Goal: Task Accomplishment & Management: Manage account settings

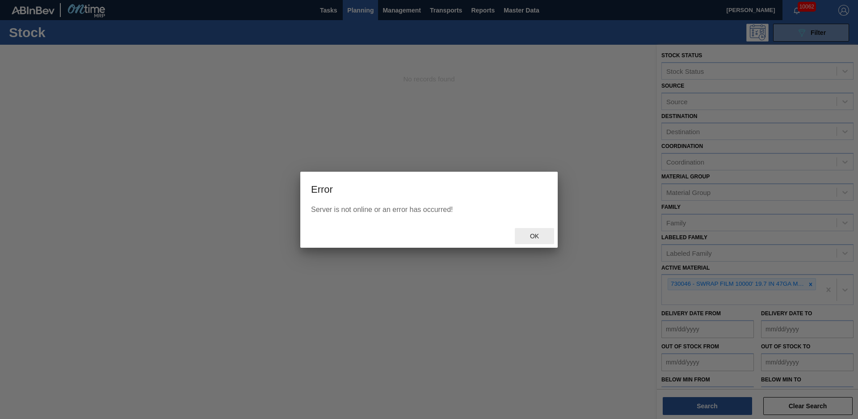
click at [535, 235] on span "Ok" at bounding box center [534, 235] width 23 height 7
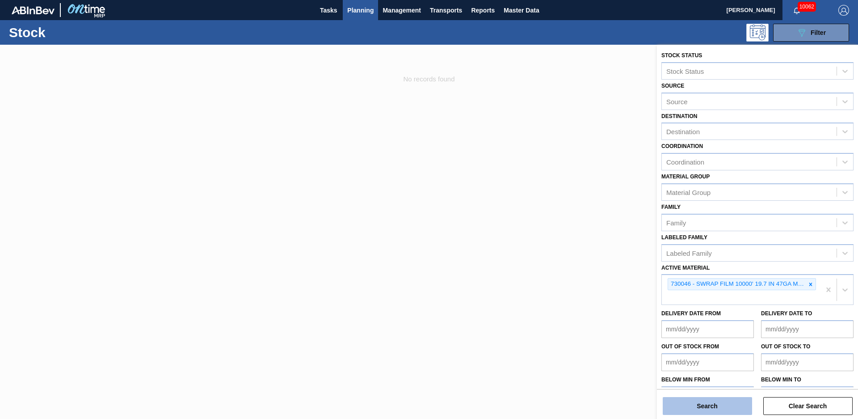
click at [714, 408] on button "Search" at bounding box center [707, 406] width 89 height 18
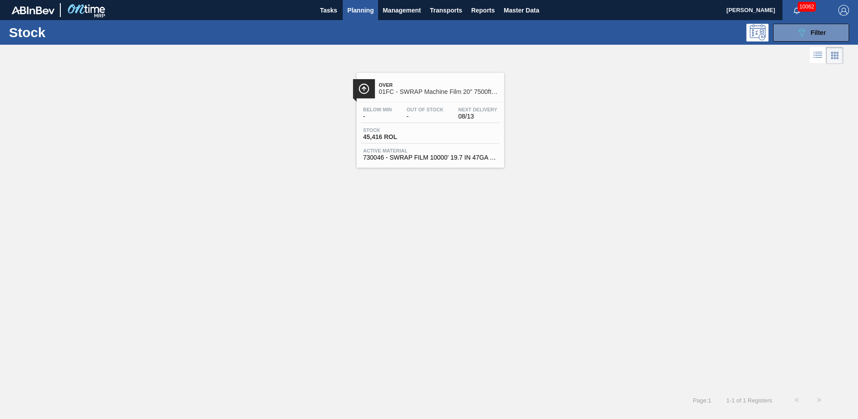
click at [332, 221] on div "Over 01FC - SWRAP Machine Film 20" 7500ft 63 Gauge Below Min - Out Of Stock - N…" at bounding box center [429, 227] width 858 height 323
click at [439, 93] on span "01FC - SWRAP Machine Film 20" 7500ft 63 Gauge" at bounding box center [439, 91] width 121 height 7
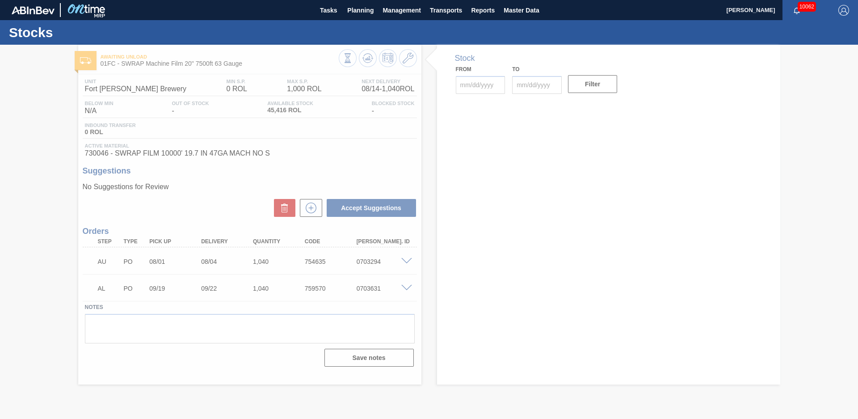
type input "[DATE]"
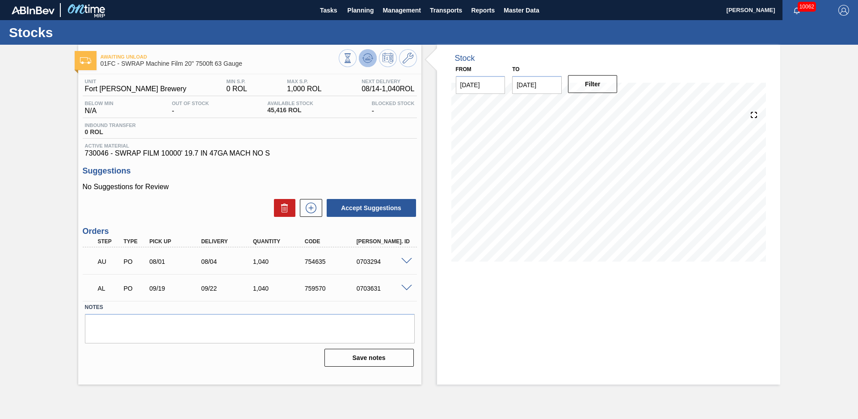
click at [353, 62] on icon at bounding box center [348, 58] width 10 height 10
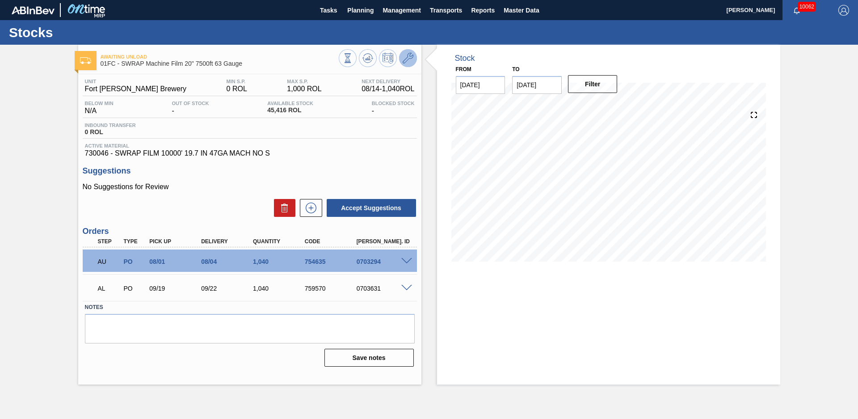
click at [410, 54] on icon at bounding box center [408, 58] width 11 height 11
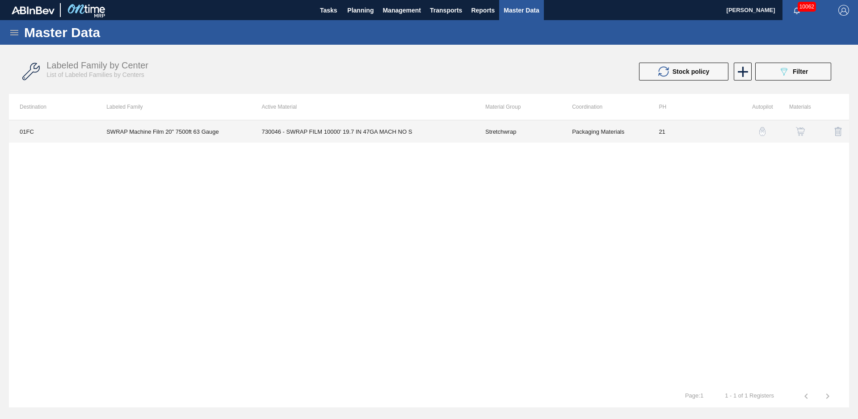
click at [603, 125] on td "Packaging Materials" at bounding box center [604, 131] width 87 height 22
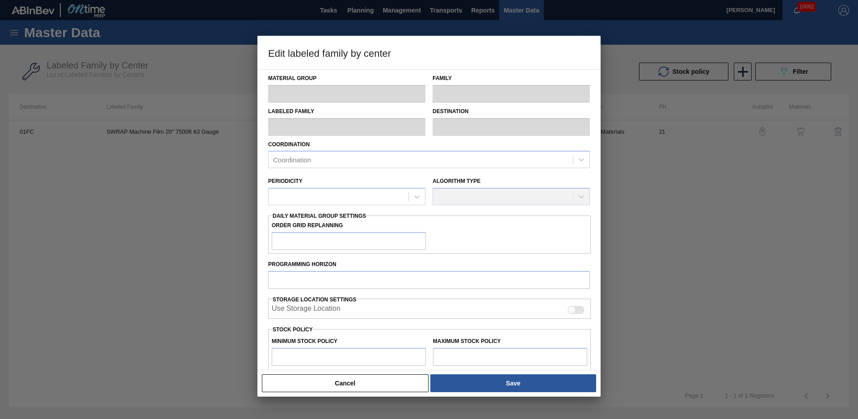
type input "Stretchwrap"
type input "SWRAP Machine Film 20" 7500ft 63 Gauge"
type input "01FC - Fort [PERSON_NAME] Brewery"
type input "21"
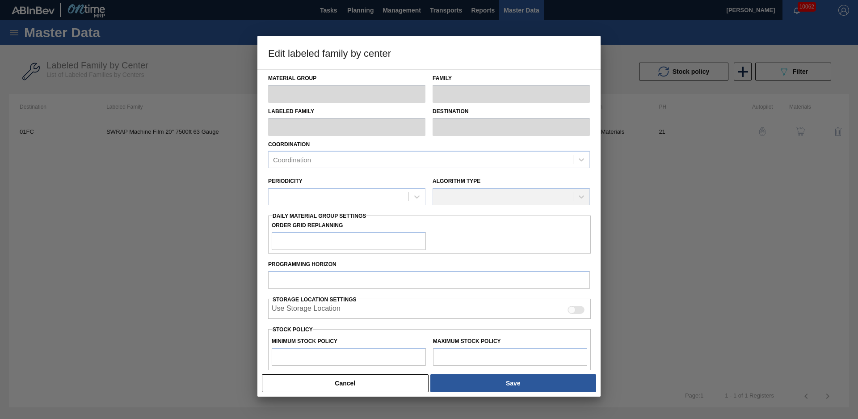
type input "0"
type input "1,000"
type input "0"
checkbox input "true"
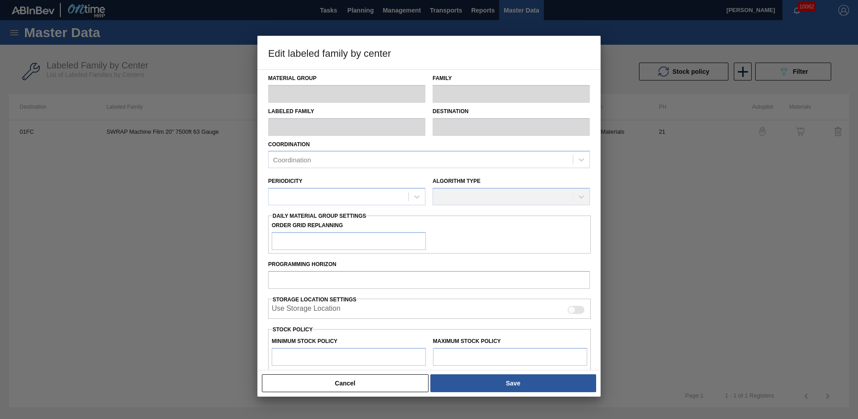
checkbox input "true"
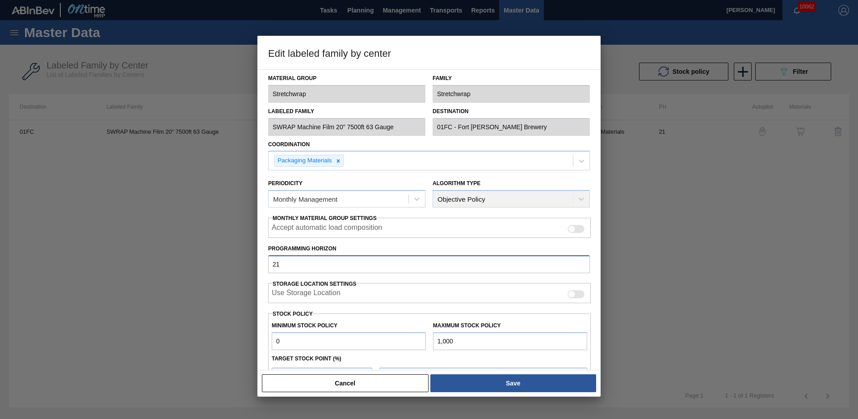
drag, startPoint x: 334, startPoint y: 266, endPoint x: 250, endPoint y: 263, distance: 84.0
click at [243, 267] on div "Edit labeled family by center Material Group Stretchwrap Family Stretchwrap Lab…" at bounding box center [429, 209] width 858 height 419
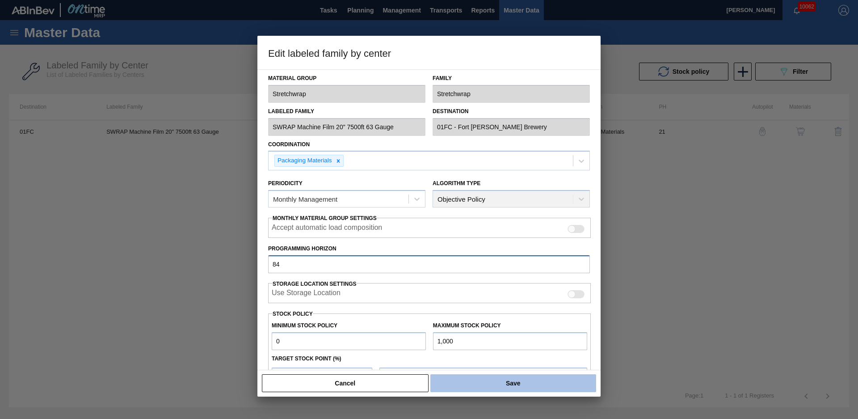
type input "84"
click at [462, 377] on button "Save" at bounding box center [513, 383] width 166 height 18
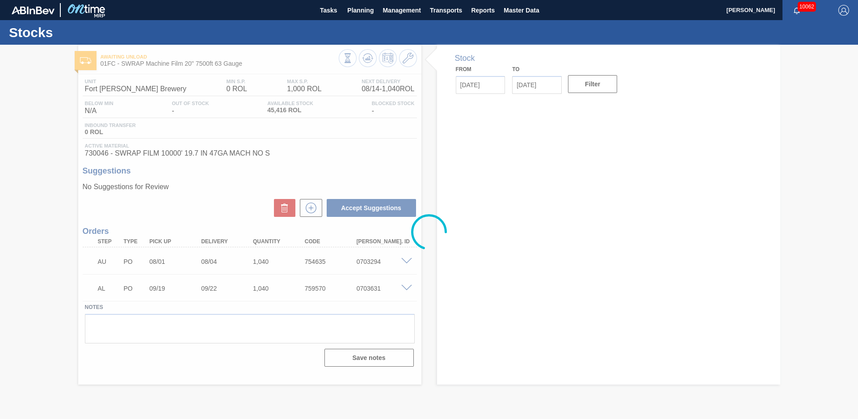
type input "[DATE]"
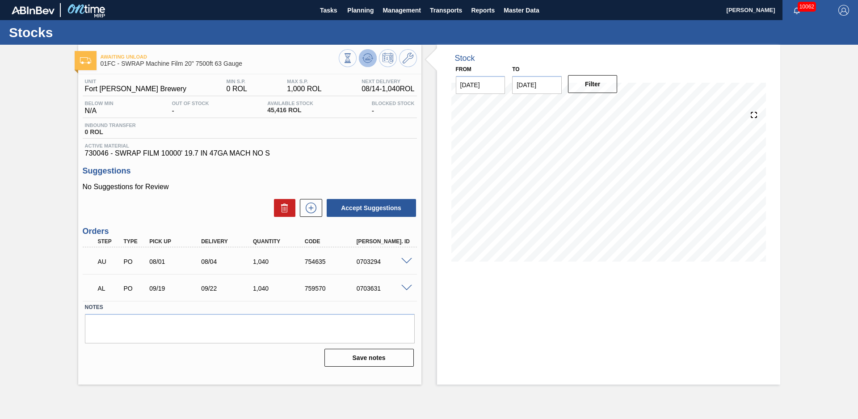
click at [353, 57] on icon at bounding box center [348, 58] width 10 height 10
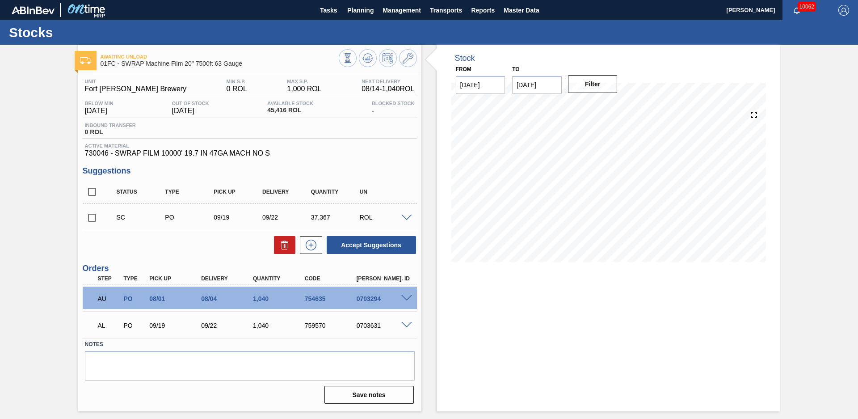
click at [794, 200] on div "Awaiting Unload 01FC - SWRAP Machine Film 20" 7500ft 63 Gauge Unit Fort [PERSON…" at bounding box center [429, 228] width 858 height 366
click at [819, 189] on div "Awaiting Unload 01FC - SWRAP Machine Film 20" 7500ft 63 Gauge Unit Fort [PERSON…" at bounding box center [429, 228] width 858 height 366
click at [810, 193] on div "Awaiting Unload 01FC - SWRAP Machine Film 20" 7500ft 63 Gauge Unit Fort [PERSON…" at bounding box center [429, 228] width 858 height 366
click at [802, 197] on div "Awaiting Unload 01FC - SWRAP Machine Film 20" 7500ft 63 Gauge Unit Fort [PERSON…" at bounding box center [429, 228] width 858 height 366
click at [46, 164] on div "Awaiting Unload 01FC - SWRAP Machine Film 20" 7500ft 63 Gauge Unit Fort [PERSON…" at bounding box center [429, 228] width 858 height 366
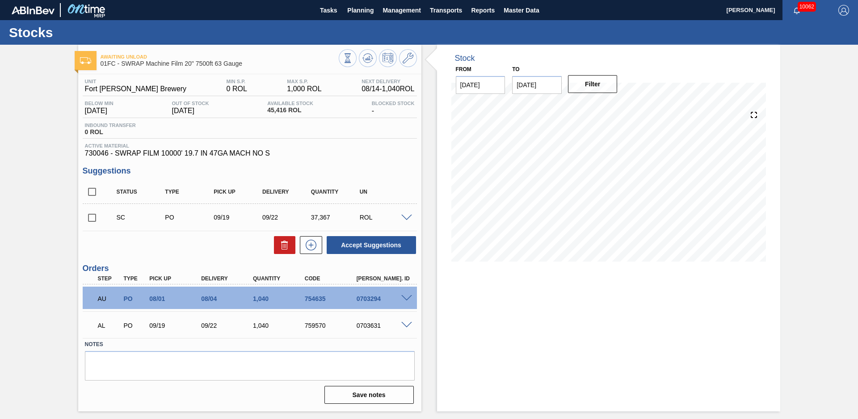
click at [57, 97] on div "Awaiting Unload 01FC - SWRAP Machine Film 20" 7500ft 63 Gauge Unit Fort [PERSON…" at bounding box center [429, 228] width 858 height 366
